Goal: Information Seeking & Learning: Learn about a topic

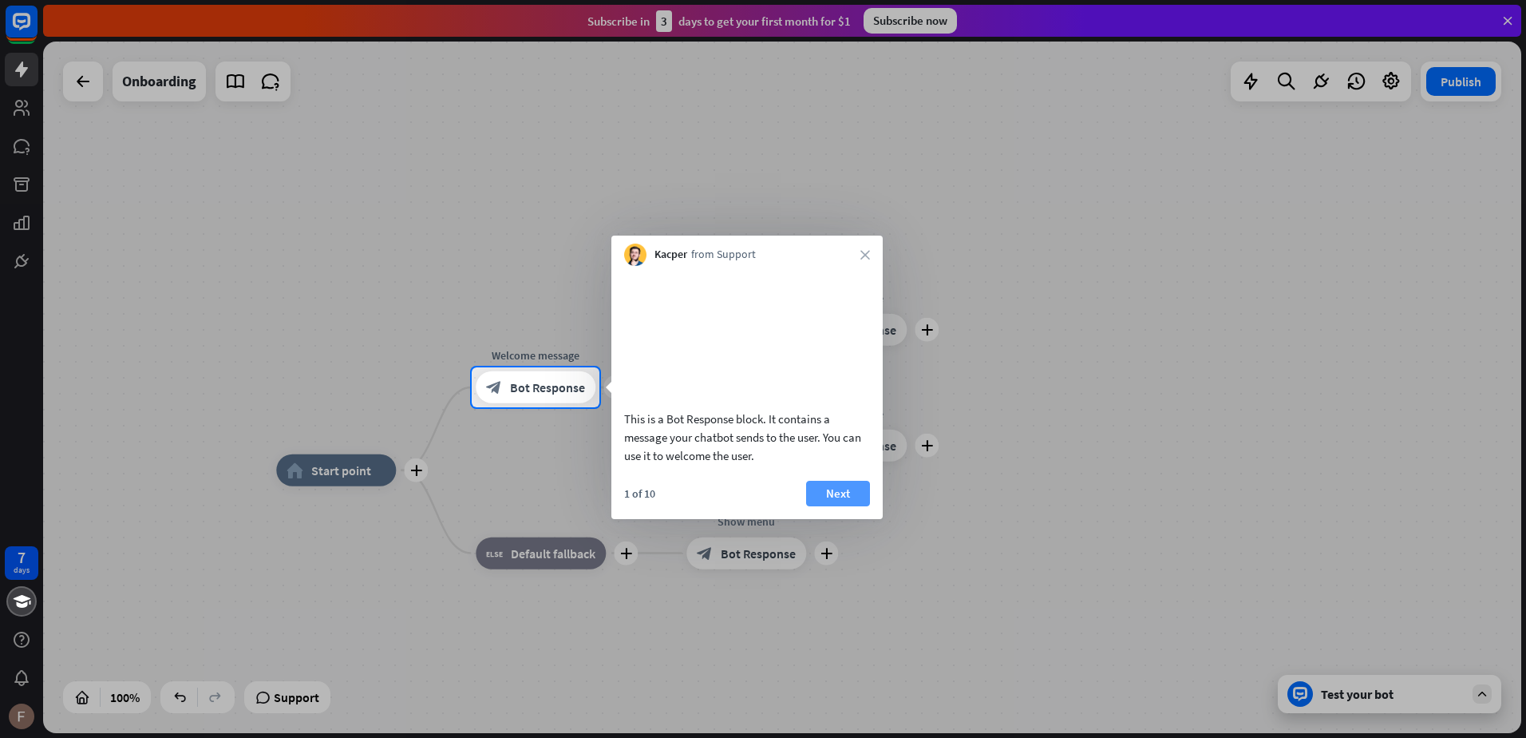
click at [838, 506] on button "Next" at bounding box center [838, 494] width 64 height 26
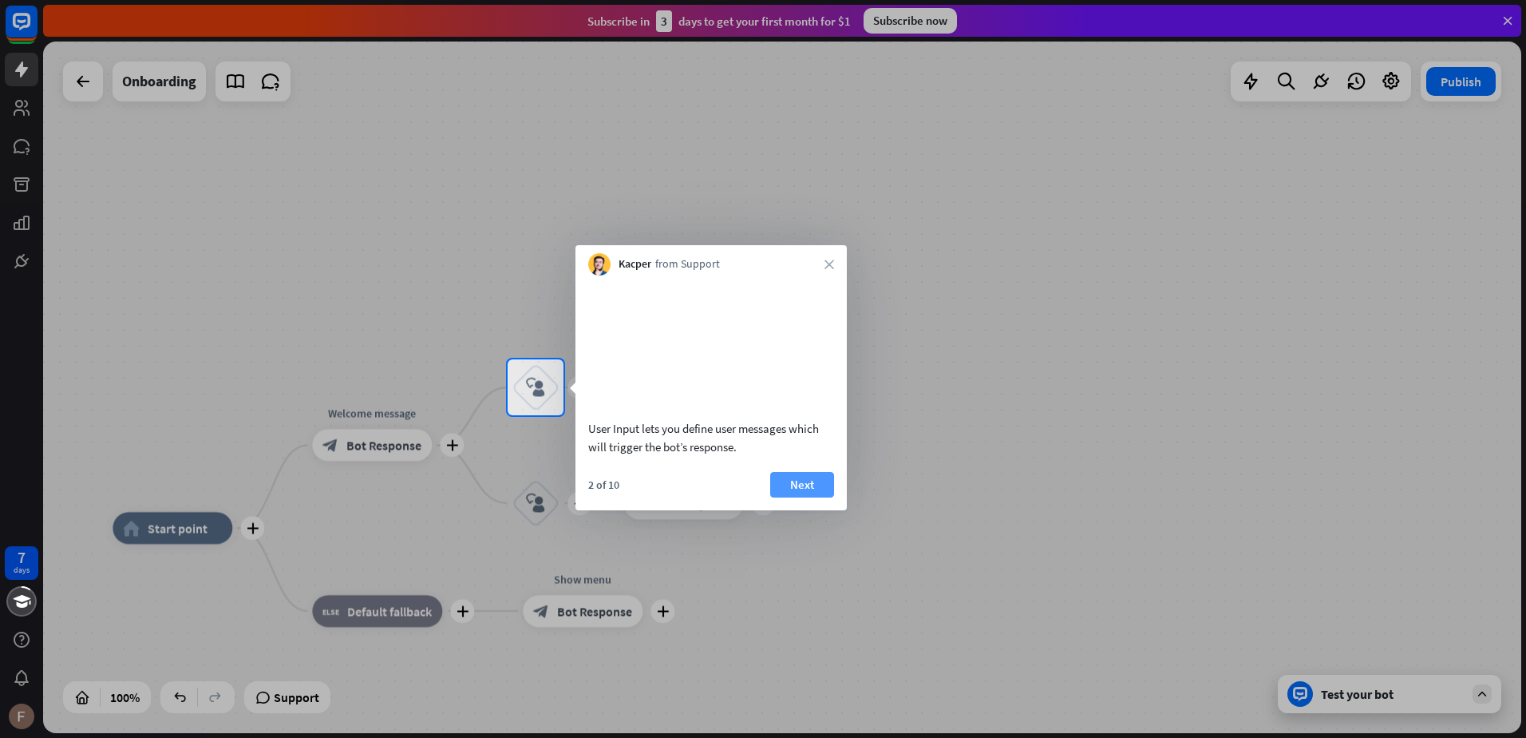
click at [809, 497] on button "Next" at bounding box center [802, 485] width 64 height 26
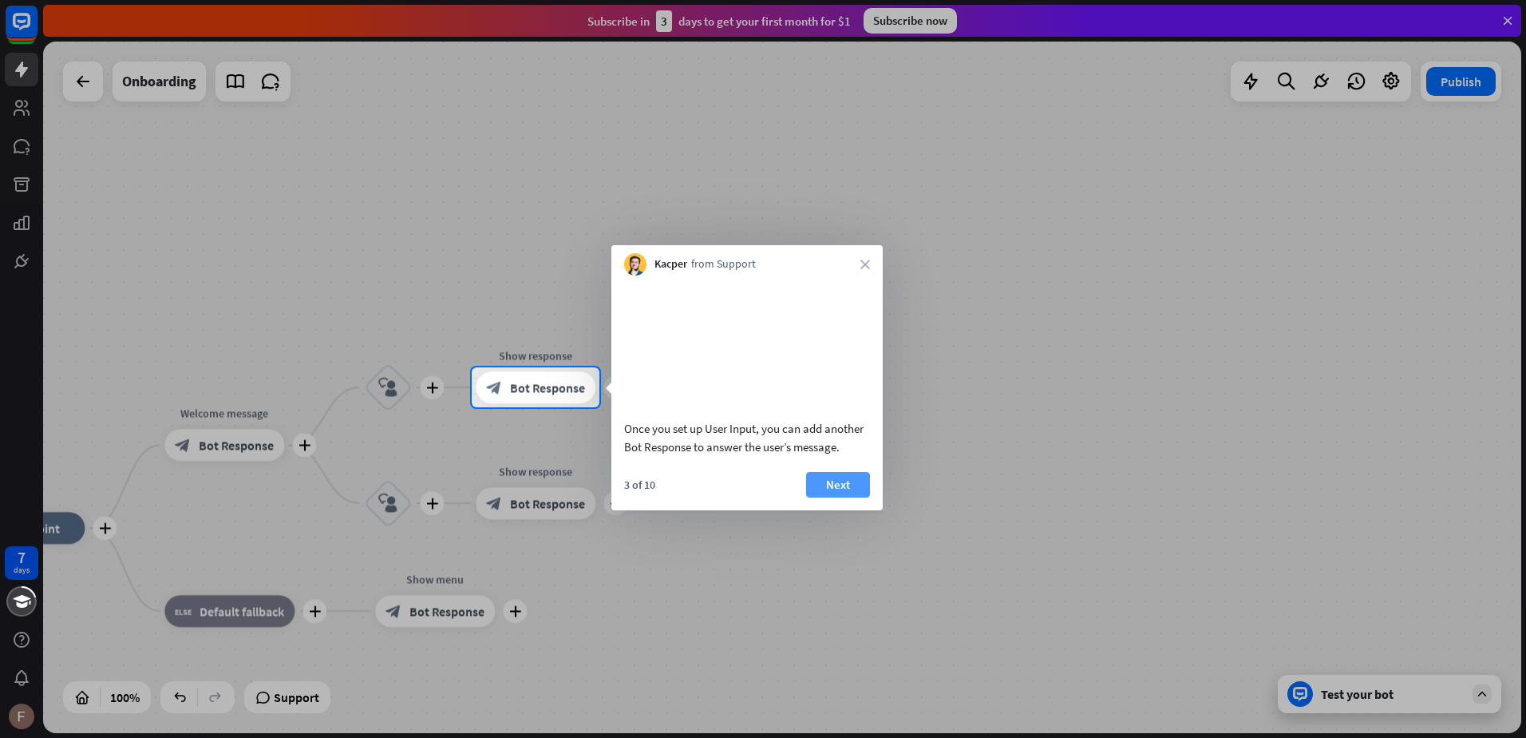
click at [853, 497] on button "Next" at bounding box center [838, 485] width 64 height 26
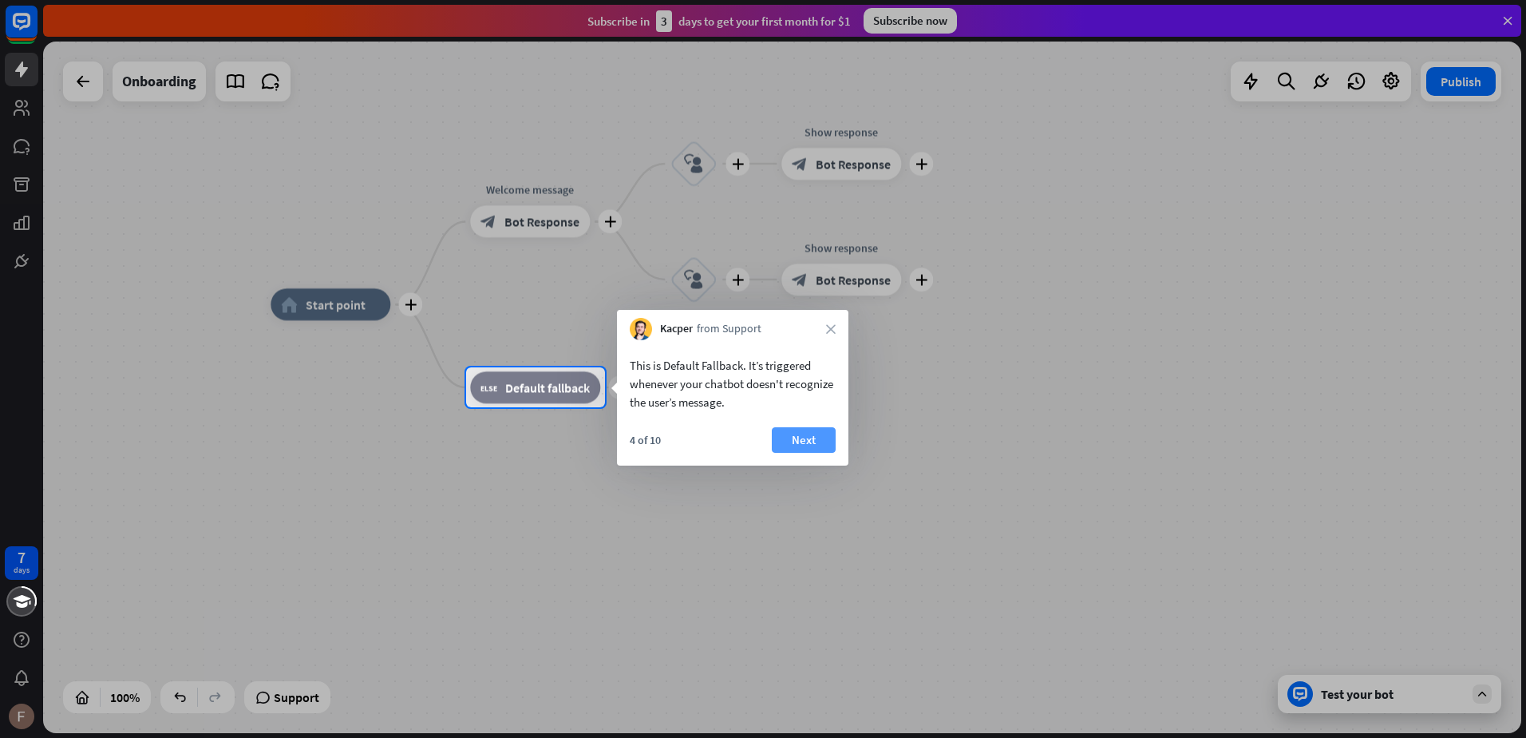
click at [819, 441] on button "Next" at bounding box center [804, 440] width 64 height 26
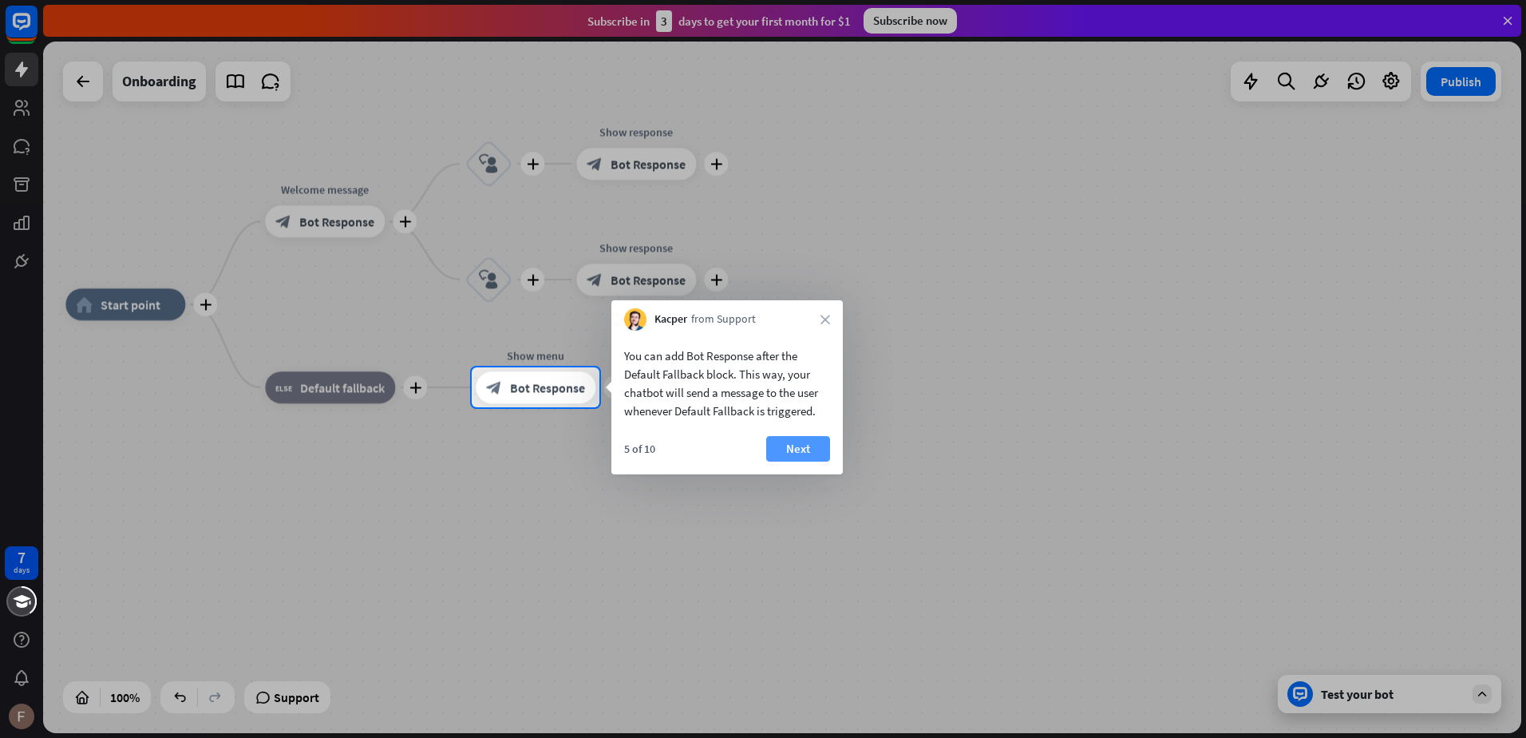
click at [795, 441] on button "Next" at bounding box center [798, 449] width 64 height 26
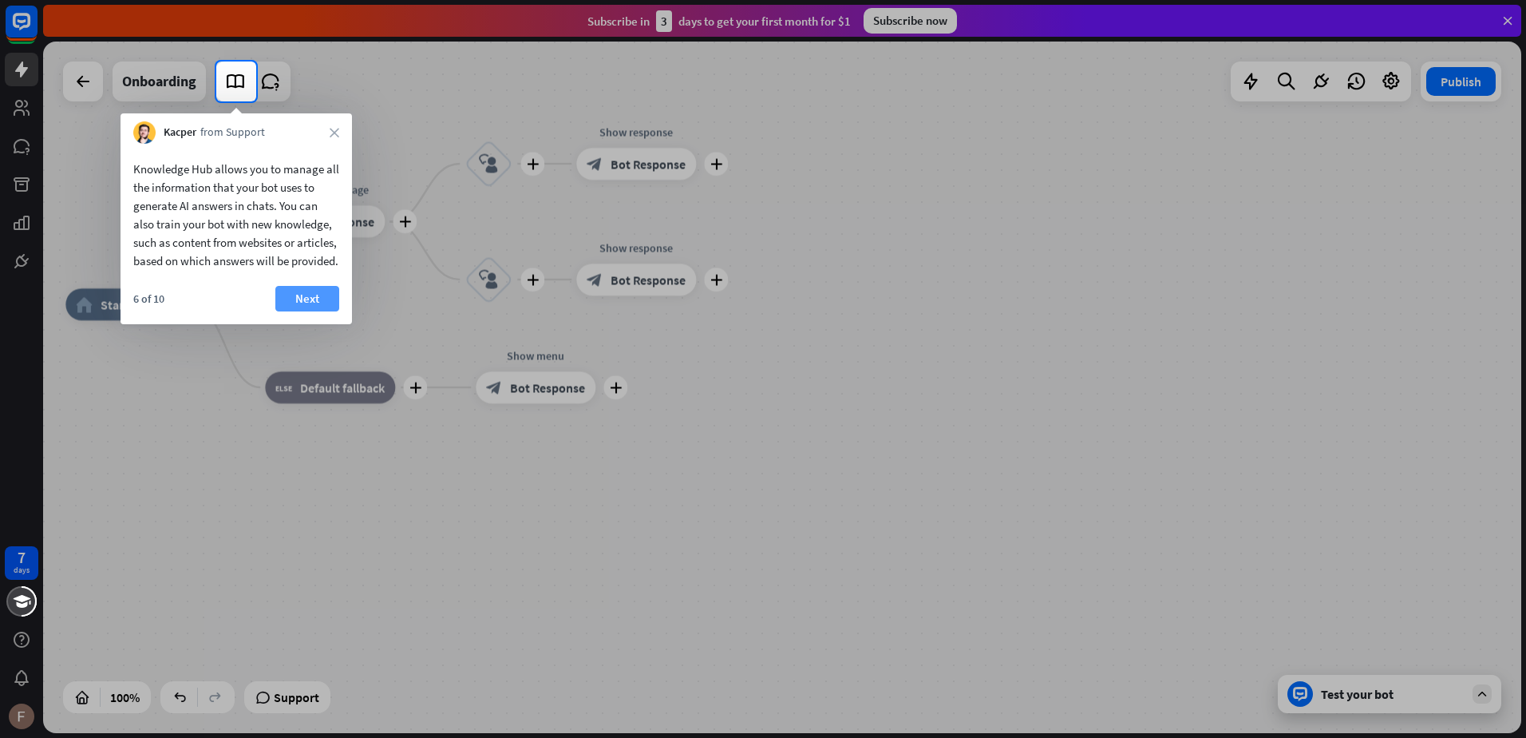
click at [321, 311] on button "Next" at bounding box center [307, 299] width 64 height 26
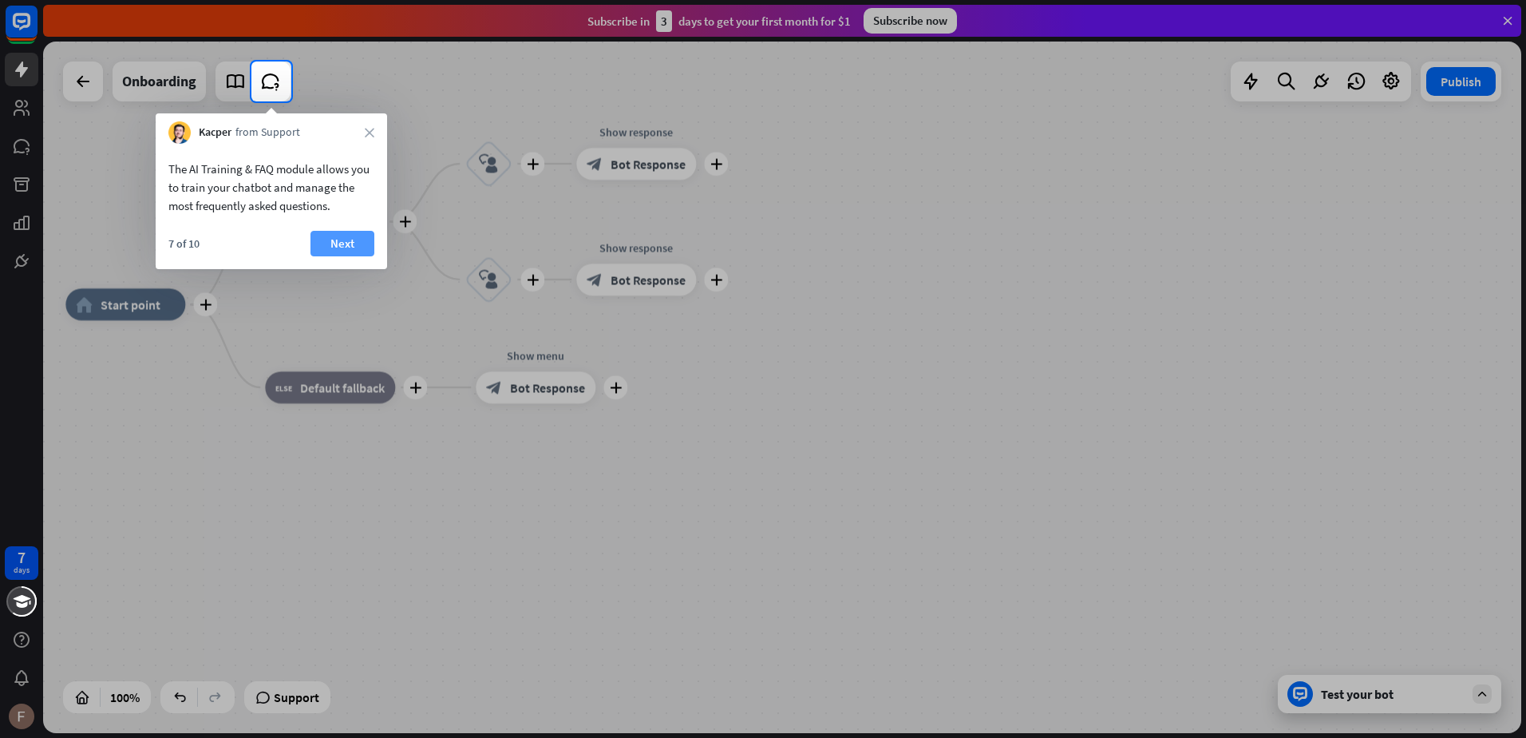
click at [337, 245] on button "Next" at bounding box center [343, 244] width 64 height 26
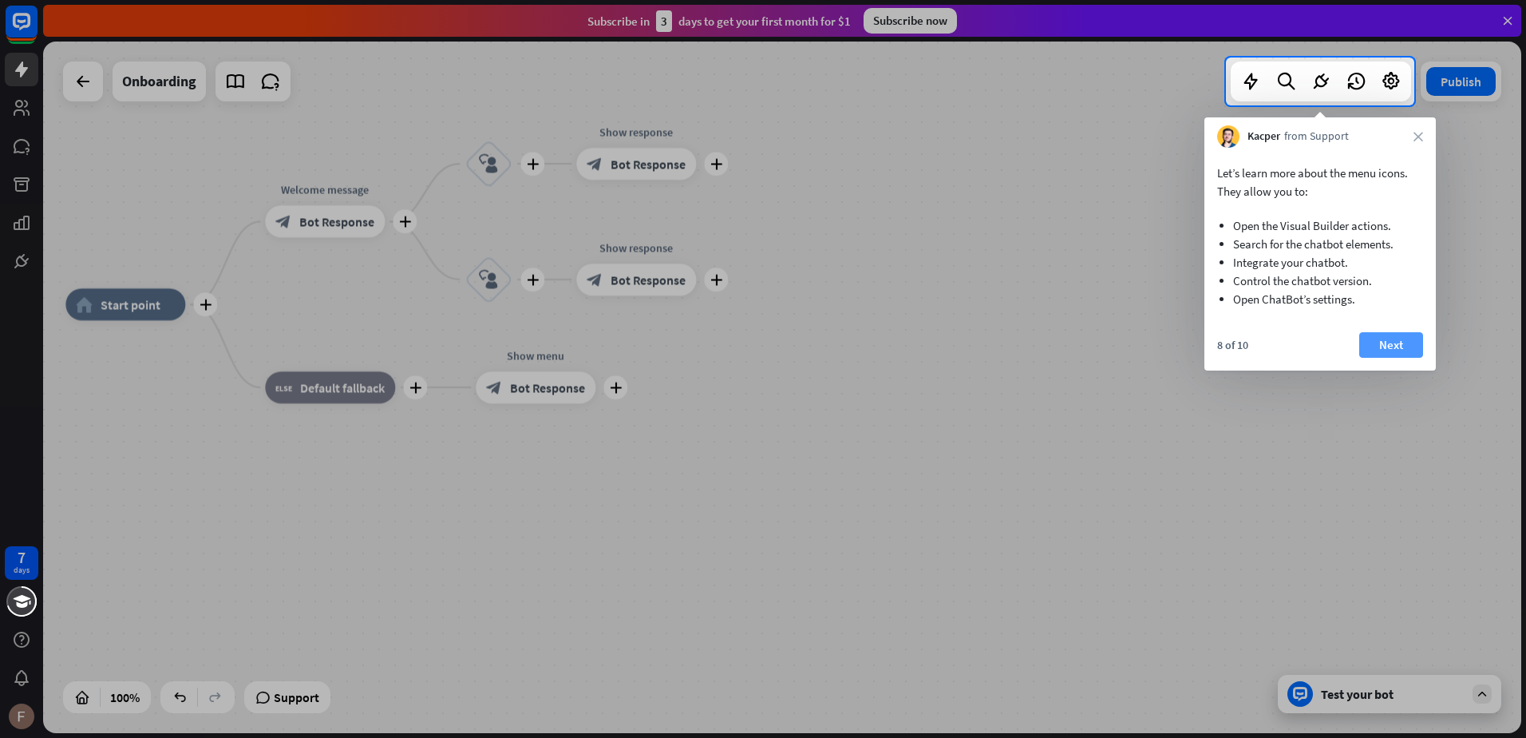
click at [1402, 350] on button "Next" at bounding box center [1392, 345] width 64 height 26
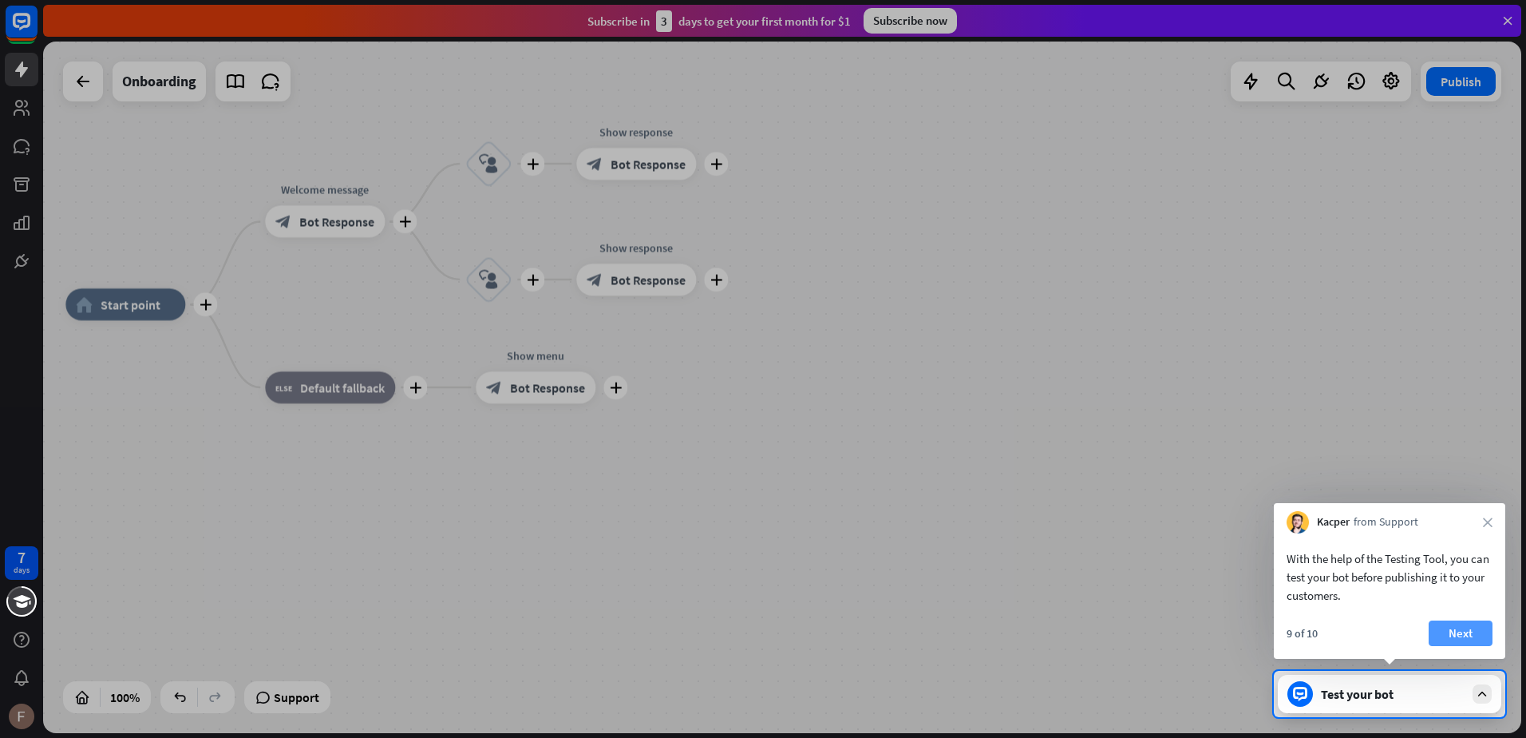
click at [1449, 633] on button "Next" at bounding box center [1461, 633] width 64 height 26
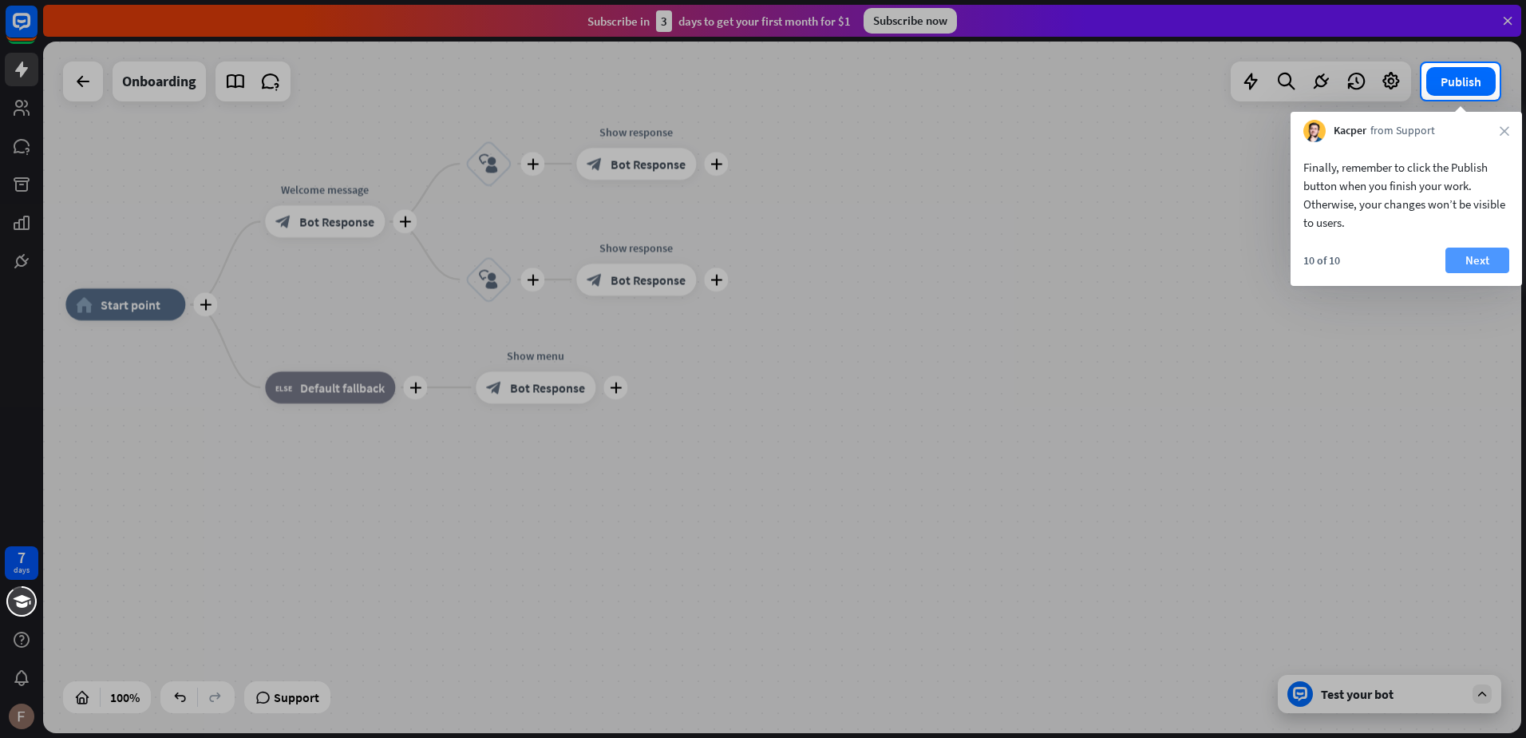
click at [1475, 259] on button "Next" at bounding box center [1478, 260] width 64 height 26
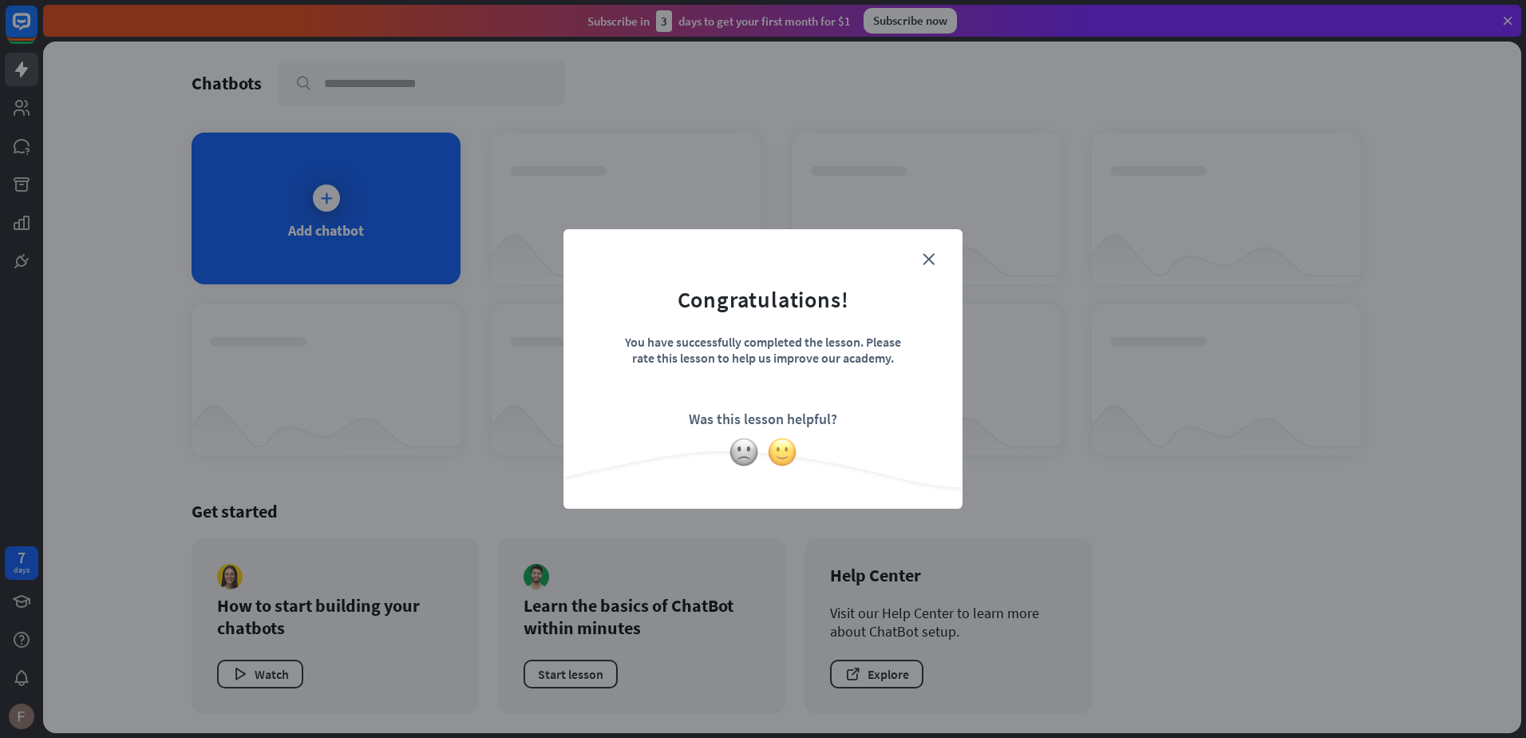
click at [780, 458] on img at bounding box center [782, 452] width 30 height 30
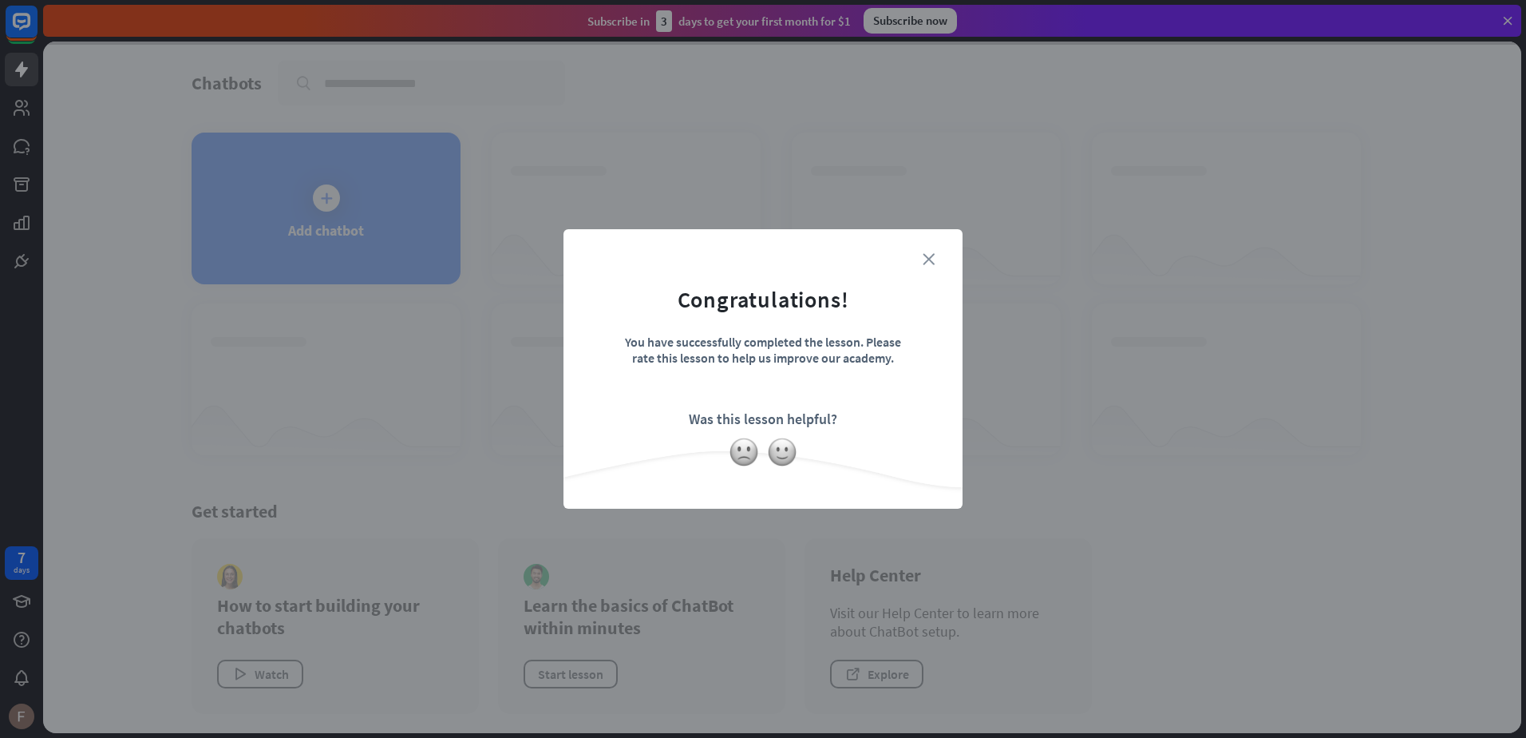
click at [927, 257] on icon "close" at bounding box center [929, 259] width 12 height 12
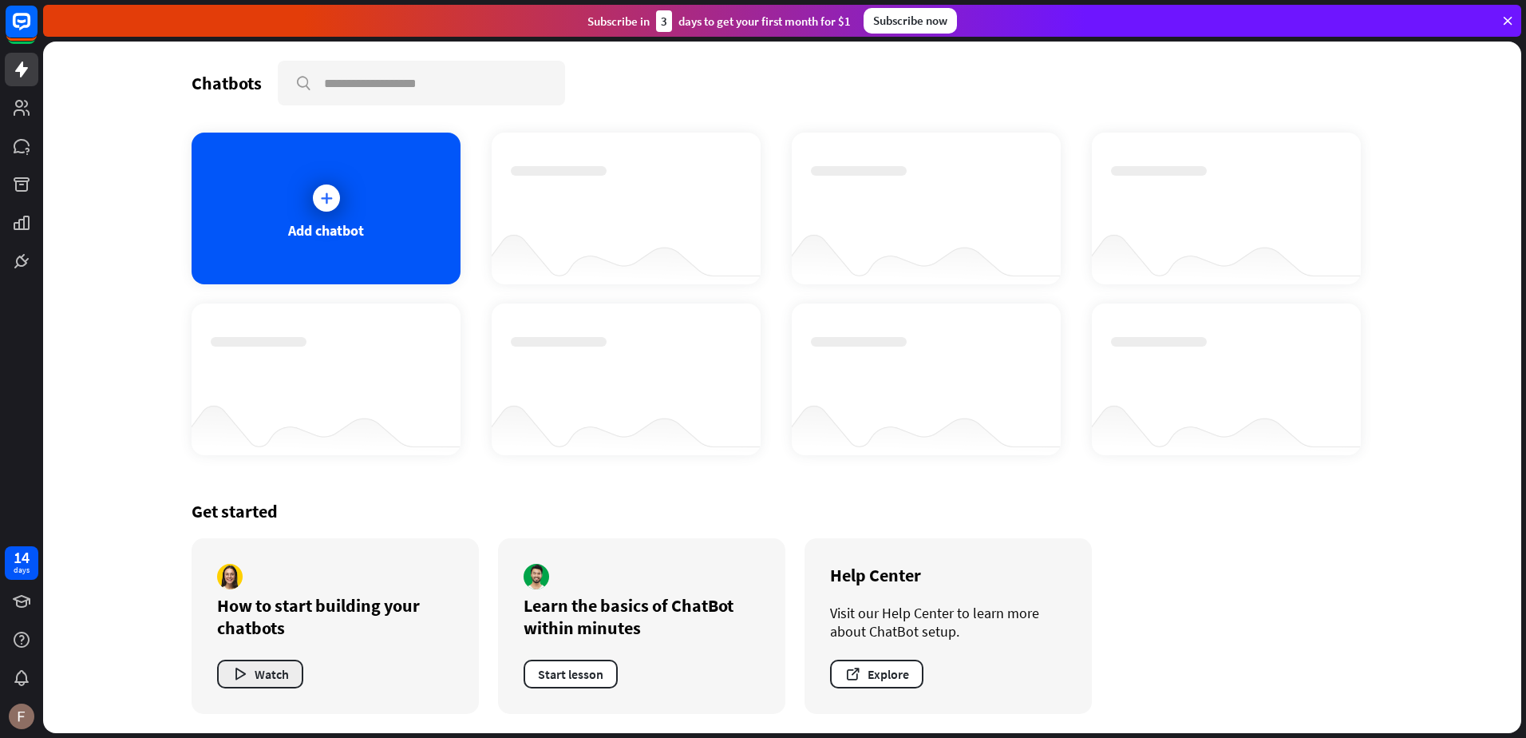
click at [268, 676] on button "Watch" at bounding box center [260, 673] width 86 height 29
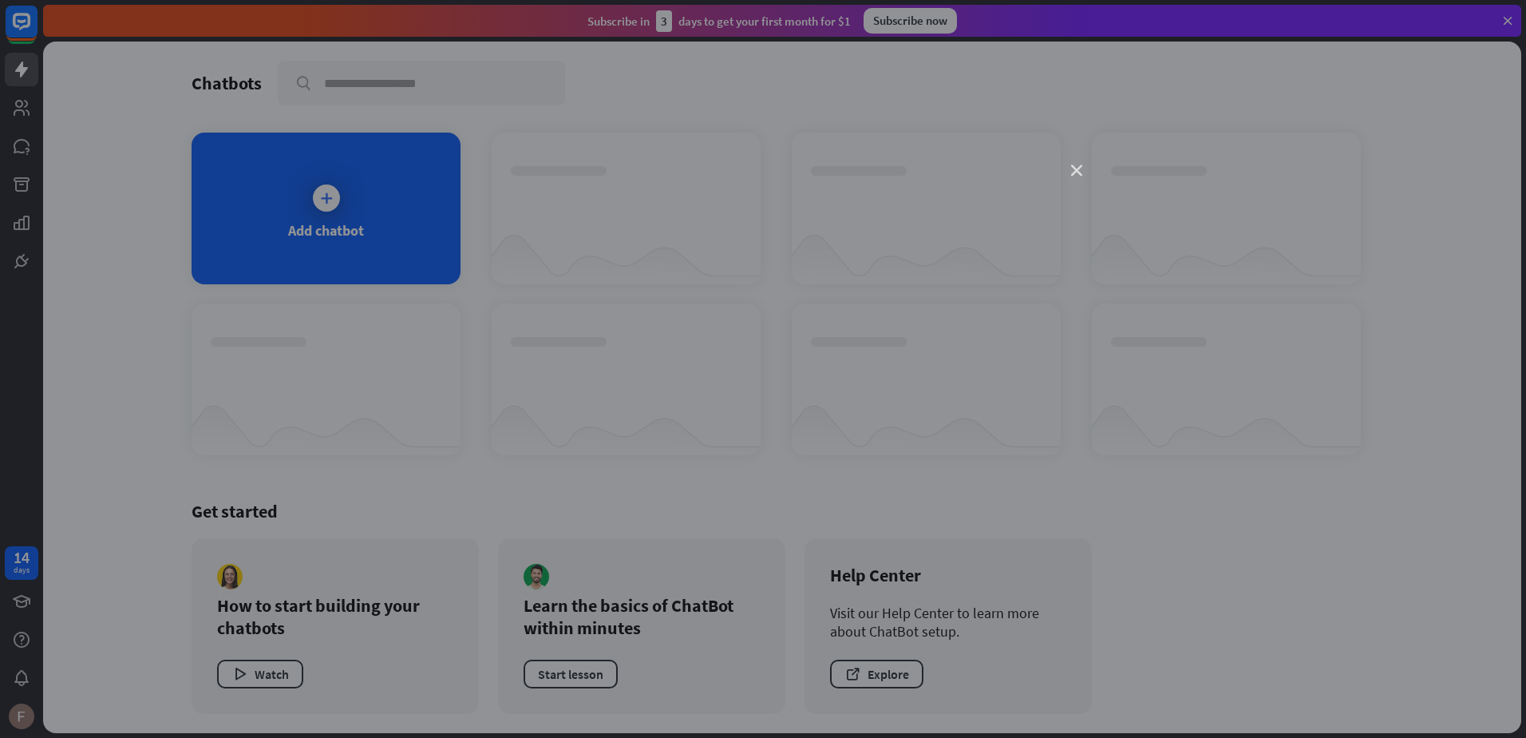
click at [1075, 165] on icon "close" at bounding box center [1076, 170] width 11 height 11
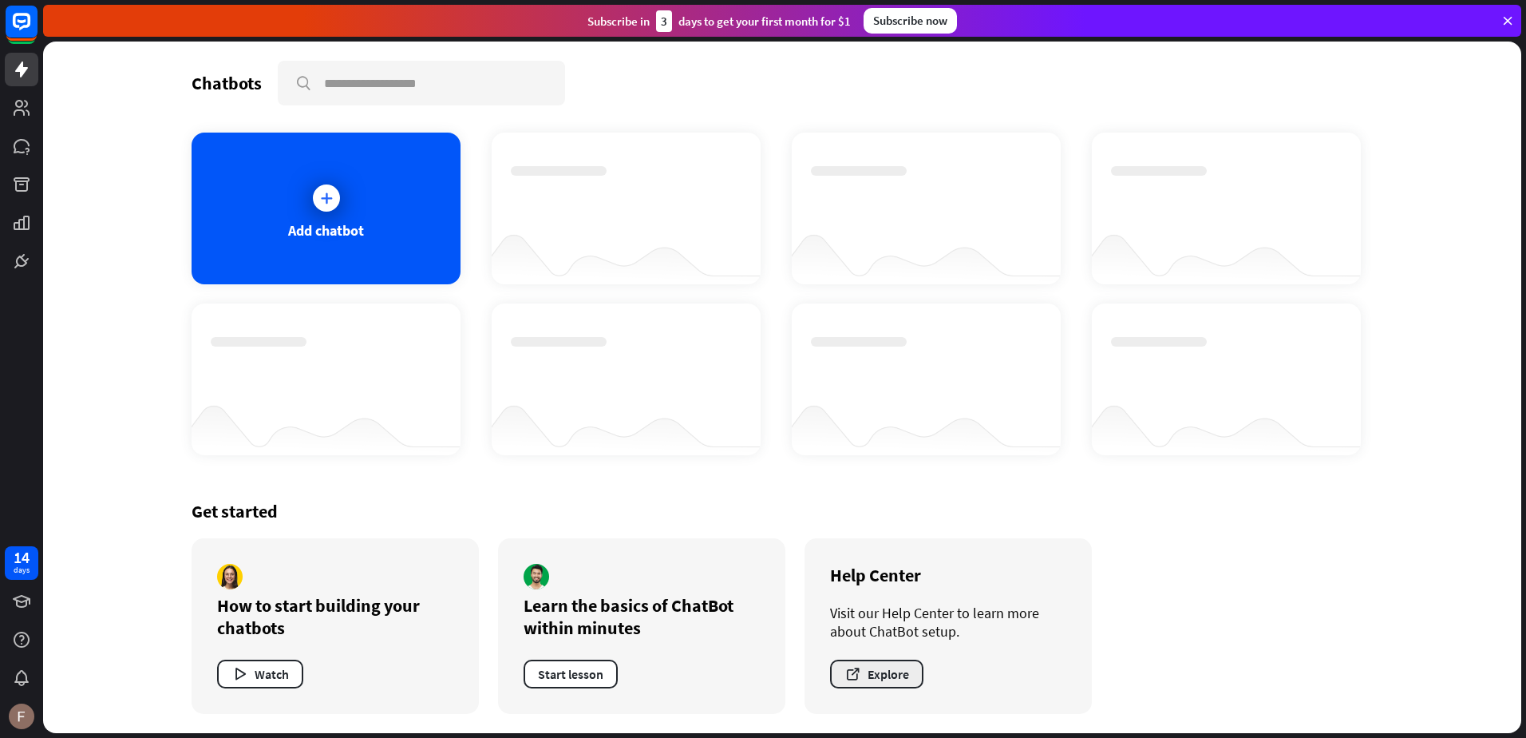
click at [888, 679] on button "Explore" at bounding box center [876, 673] width 93 height 29
click at [18, 151] on icon at bounding box center [22, 146] width 16 height 14
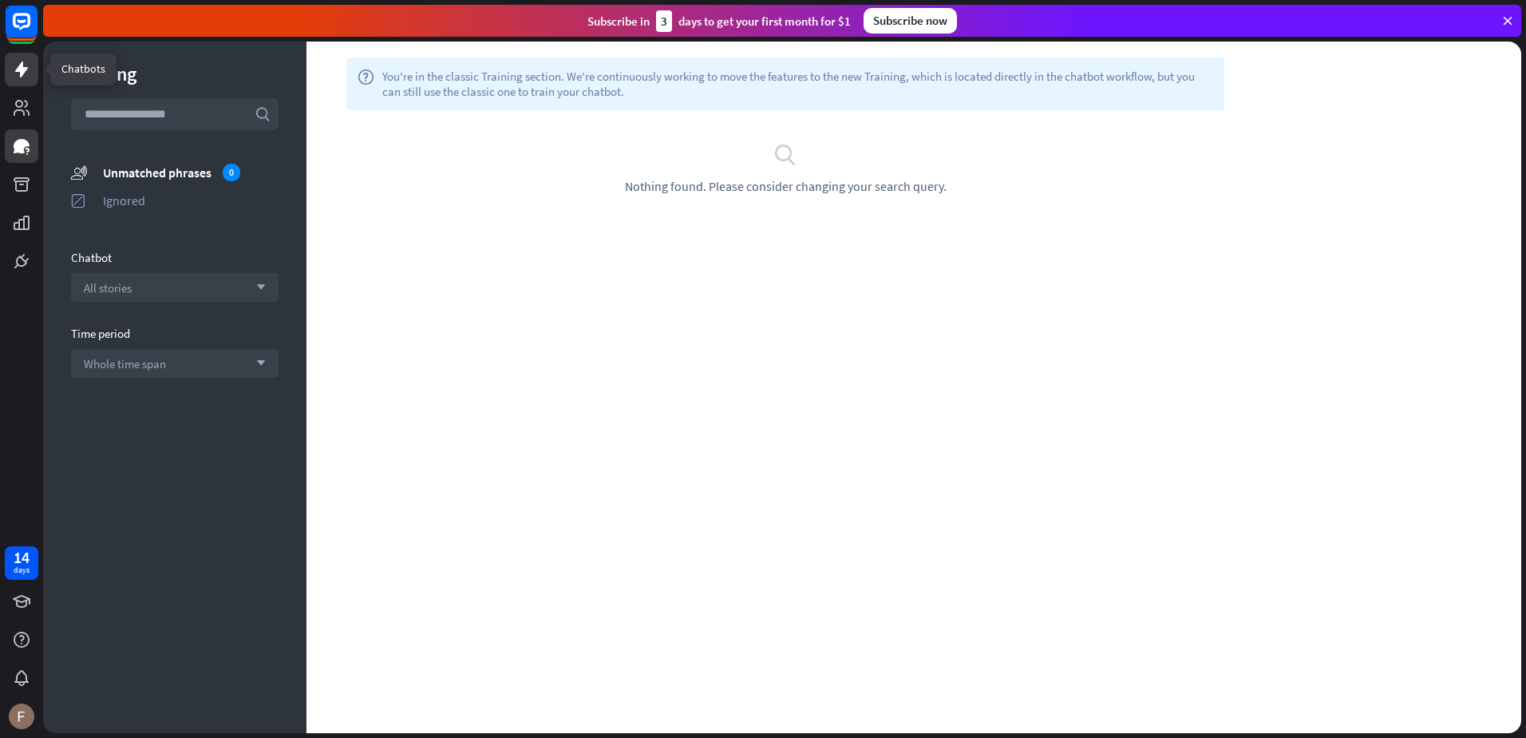
click at [18, 68] on icon at bounding box center [21, 69] width 13 height 16
